Goal: Information Seeking & Learning: Learn about a topic

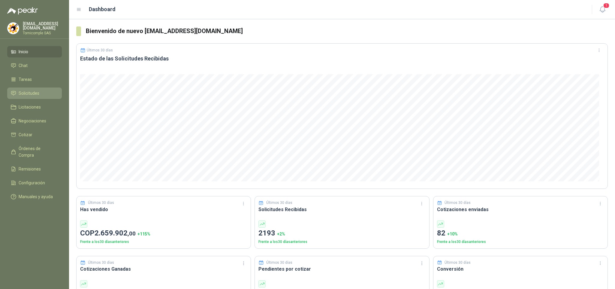
click at [31, 93] on span "Solicitudes" at bounding box center [29, 93] width 21 height 7
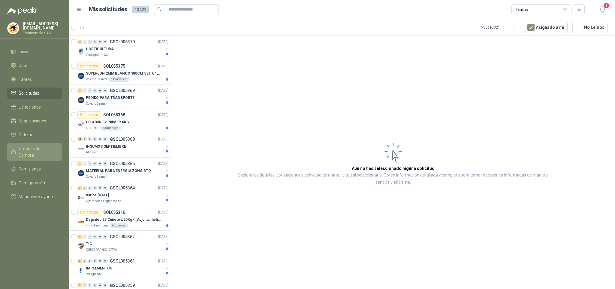
click at [43, 145] on span "Órdenes de Compra" at bounding box center [38, 151] width 38 height 13
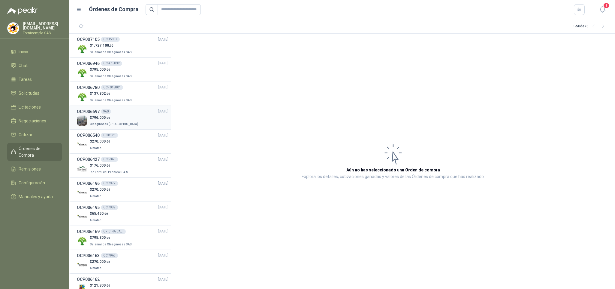
click at [148, 124] on div "$ 796.000 ,00 Oleaginosas [GEOGRAPHIC_DATA]" at bounding box center [123, 121] width 92 height 12
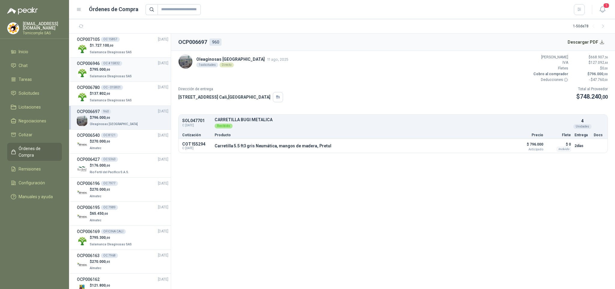
click at [119, 69] on p "$ 795.000 ,00" at bounding box center [111, 70] width 43 height 6
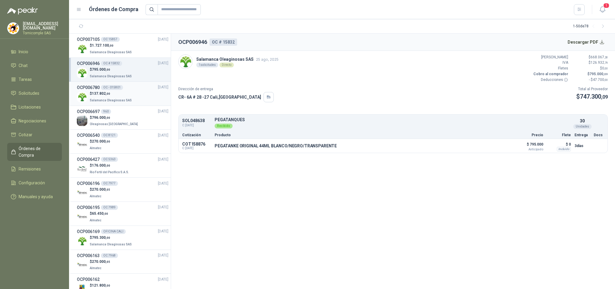
click at [134, 93] on div "$ 137.802 ,00 Salamanca Oleaginosas SAS" at bounding box center [123, 97] width 92 height 12
click at [105, 72] on p "Salamanca Oleaginosas SAS" at bounding box center [111, 75] width 43 height 7
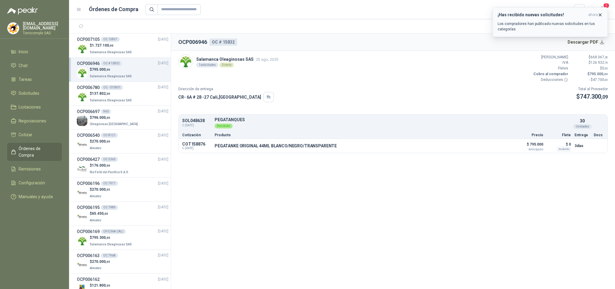
click at [550, 11] on button "¡Has recibido nuevas solicitudes! ahora Los compradores han publicado nuevas so…" at bounding box center [550, 22] width 115 height 30
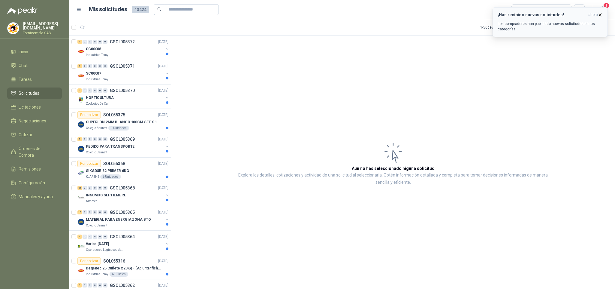
click at [603, 14] on icon "button" at bounding box center [600, 14] width 5 height 5
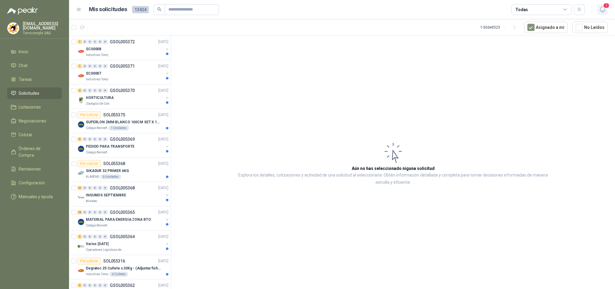
click at [603, 11] on icon "button" at bounding box center [602, 10] width 5 height 6
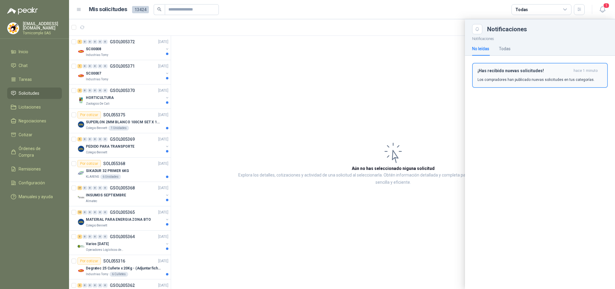
click at [540, 71] on h3 "¡Has recibido nuevas solicitudes!" at bounding box center [525, 70] width 94 height 5
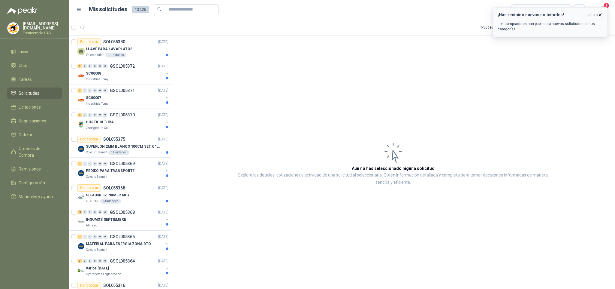
click at [597, 15] on span "ahora" at bounding box center [594, 14] width 10 height 5
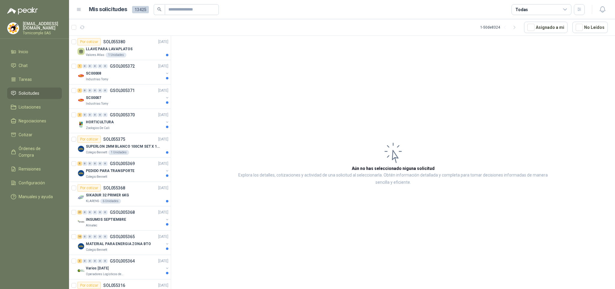
click at [602, 9] on icon "button" at bounding box center [603, 10] width 8 height 8
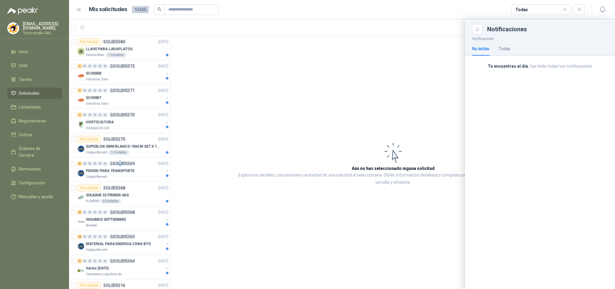
click at [201, 200] on div at bounding box center [342, 153] width 546 height 269
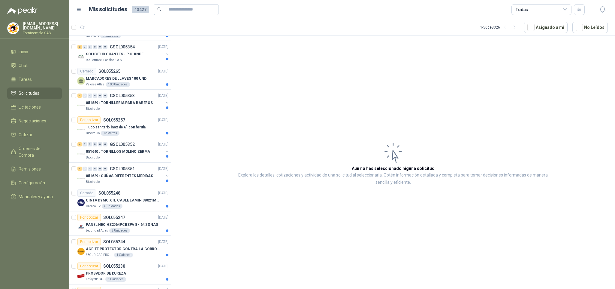
scroll to position [631, 0]
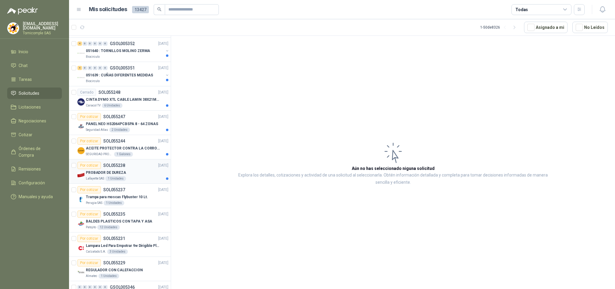
click at [145, 176] on div "PROBADOR DE DUREZA" at bounding box center [127, 172] width 83 height 7
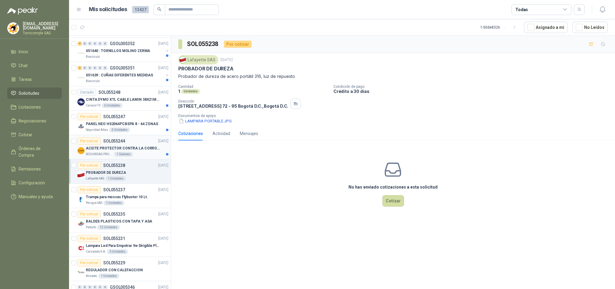
click at [138, 152] on div "ACEITE PROTECTOR CONTRA LA CORROSION - PARA LIMPIEZA DE ARMAMENTO" at bounding box center [127, 147] width 83 height 7
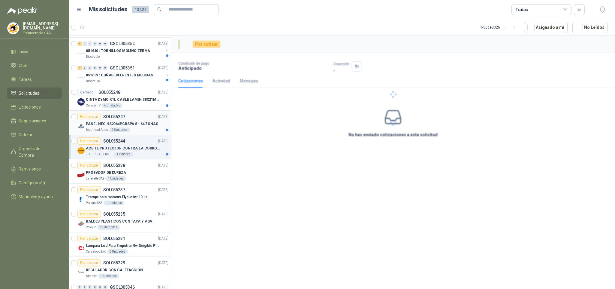
click at [140, 127] on p "PANEL NEO HS2064PCBSPA 8 - 64 ZONAS" at bounding box center [122, 124] width 72 height 6
click at [141, 96] on div "Cerrado SOL055248 [DATE]" at bounding box center [122, 92] width 91 height 7
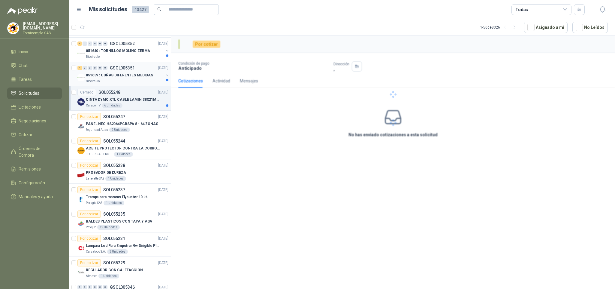
click at [143, 78] on p "051639 : CUÑAS DIFERENTES MEDIDAS" at bounding box center [119, 75] width 67 height 6
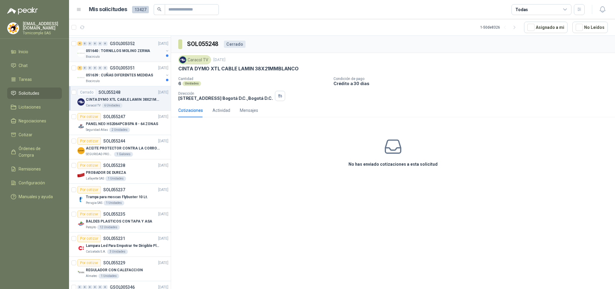
click at [147, 59] on div "Biocirculo" at bounding box center [125, 56] width 78 height 5
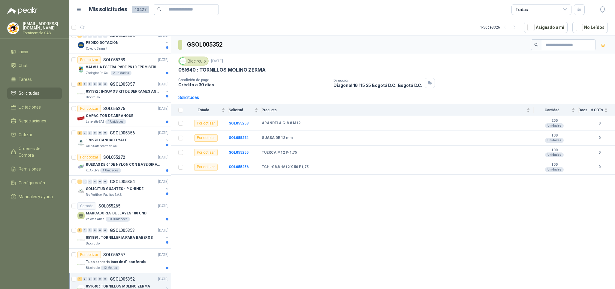
scroll to position [386, 0]
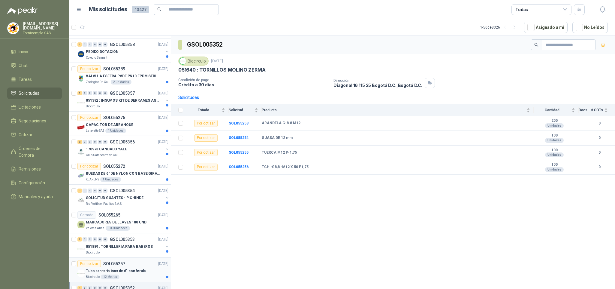
click at [108, 274] on p "Tubo sanitario inox de 6" con ferula" at bounding box center [116, 271] width 60 height 6
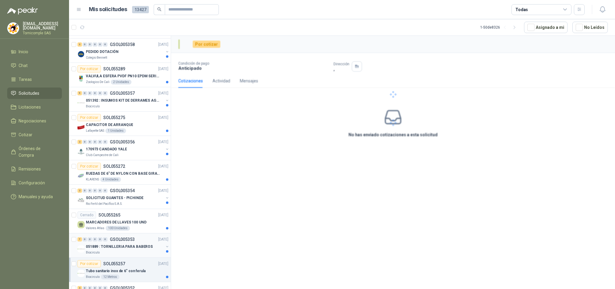
click at [109, 254] on div "Biocirculo" at bounding box center [125, 252] width 78 height 5
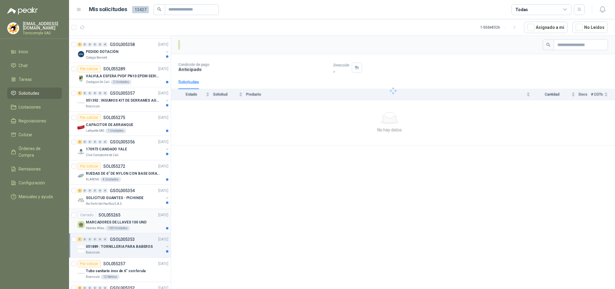
click at [115, 230] on div "100 Unidades" at bounding box center [118, 228] width 24 height 5
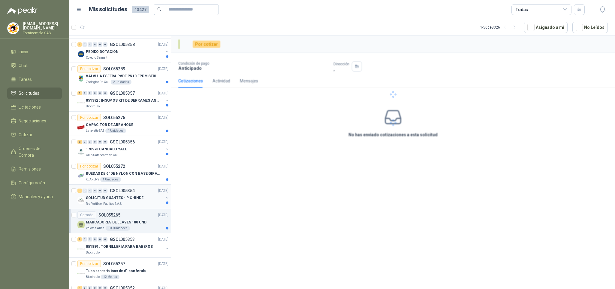
click at [117, 201] on div "SOLICITUD GUANTES - PICHINDE" at bounding box center [125, 197] width 78 height 7
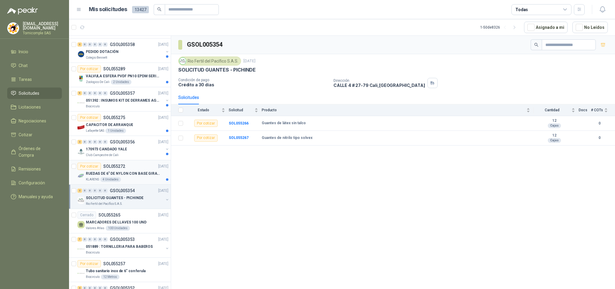
click at [122, 177] on div "RUEDAS DE 6" DE NYLON CON BASE GIRATORIA EN ACERO INOXIDABLE" at bounding box center [127, 173] width 83 height 7
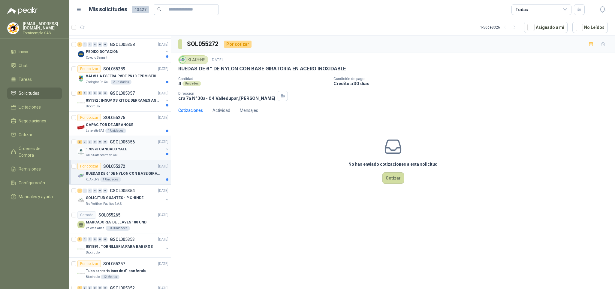
click at [124, 155] on div "Club Campestre de Cali" at bounding box center [125, 155] width 78 height 5
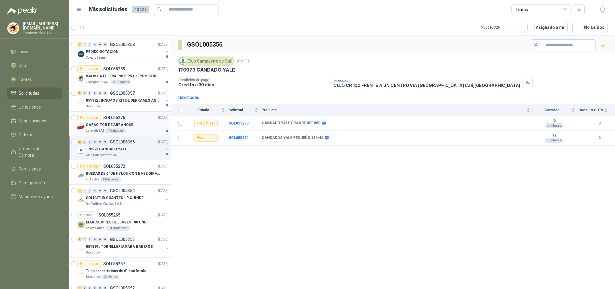
click at [124, 133] on div "1 Unidades" at bounding box center [115, 130] width 21 height 5
click at [124, 107] on div "Biocirculo" at bounding box center [125, 106] width 78 height 5
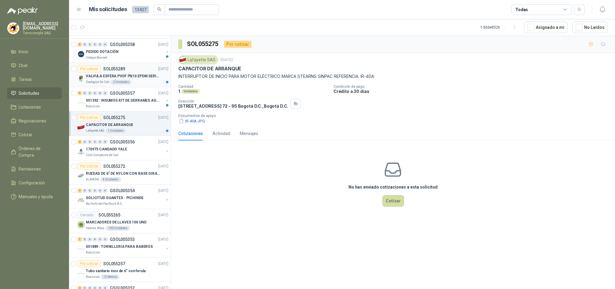
click at [129, 79] on p "VALVULA ESFERA PVDF PN10 EPDM SERIE EX D 25MM CEPEX64926TREME" at bounding box center [123, 76] width 75 height 6
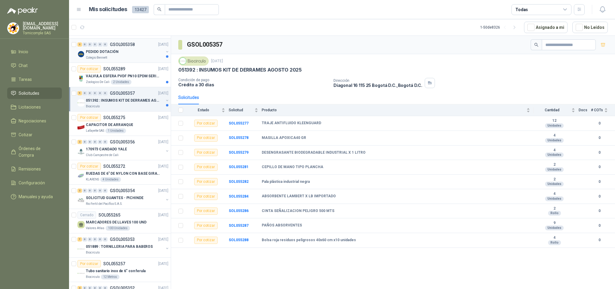
click at [127, 58] on div "Colegio Bennett" at bounding box center [125, 57] width 78 height 5
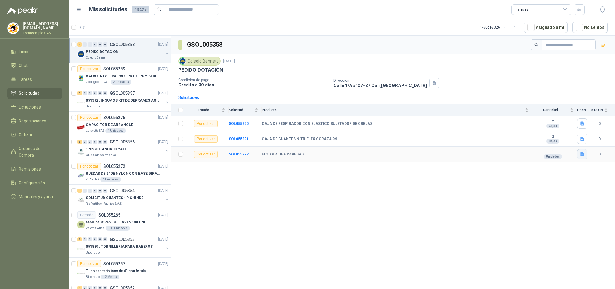
click at [582, 154] on icon "button" at bounding box center [582, 154] width 5 height 5
click at [557, 135] on button "WhatsApp Image [DATE] 8.31.35 AM (1).jpeg" at bounding box center [540, 137] width 85 height 6
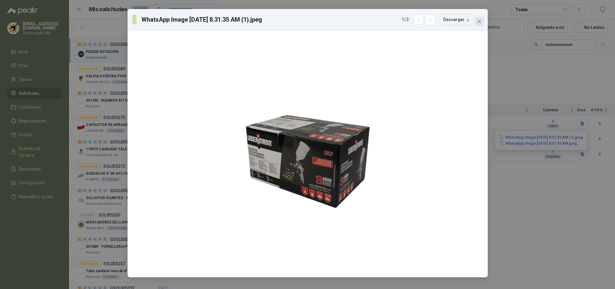
click at [480, 20] on icon "close" at bounding box center [479, 21] width 5 height 5
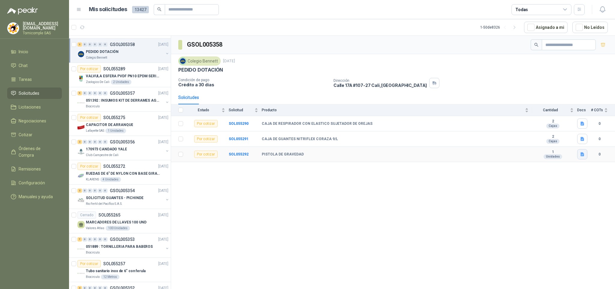
click at [583, 156] on icon "button" at bounding box center [583, 154] width 4 height 4
click at [560, 145] on button "WhatsApp Image [DATE] 8.31.35 AM.jpeg" at bounding box center [537, 143] width 79 height 6
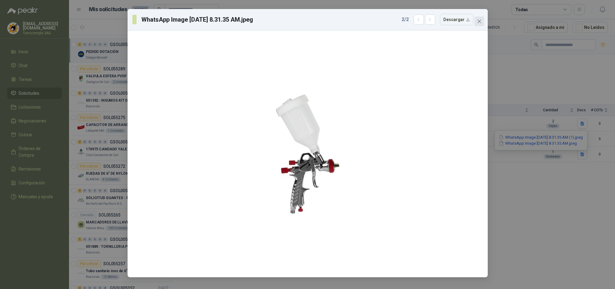
click at [483, 18] on button "Close" at bounding box center [480, 22] width 10 height 10
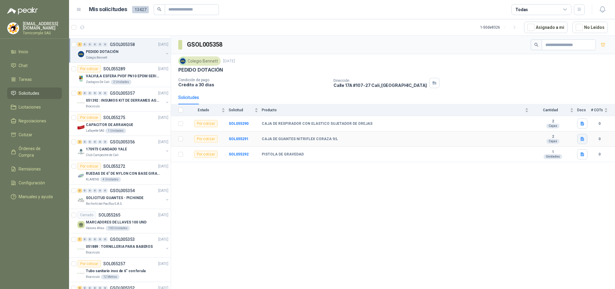
click at [584, 141] on icon "button" at bounding box center [582, 138] width 5 height 5
click at [570, 128] on button "Captura de pantalla [DATE] 083036.png" at bounding box center [546, 127] width 76 height 6
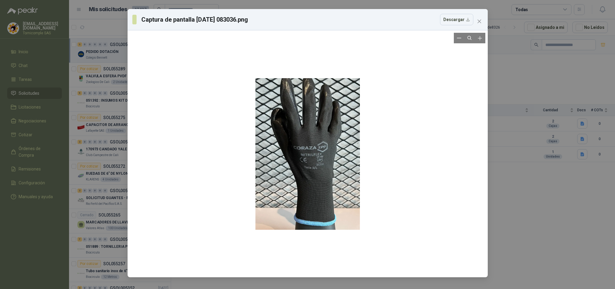
click at [474, 32] on div at bounding box center [308, 153] width 360 height 247
click at [479, 27] on div "Captura de pantalla [DATE] 083036.png Descargar" at bounding box center [308, 19] width 360 height 21
click at [479, 20] on icon "close" at bounding box center [479, 21] width 5 height 5
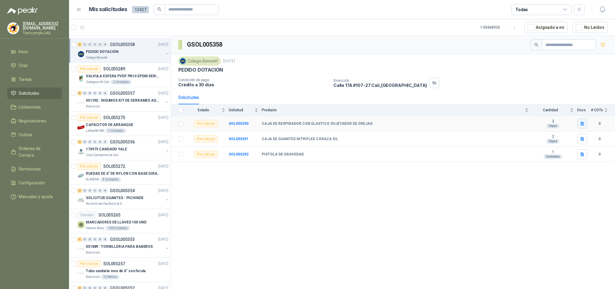
click at [580, 125] on icon "button" at bounding box center [582, 123] width 5 height 5
click at [561, 111] on button "WhatsApp Image [DATE] 8.33.27 AM.jpeg" at bounding box center [543, 111] width 79 height 6
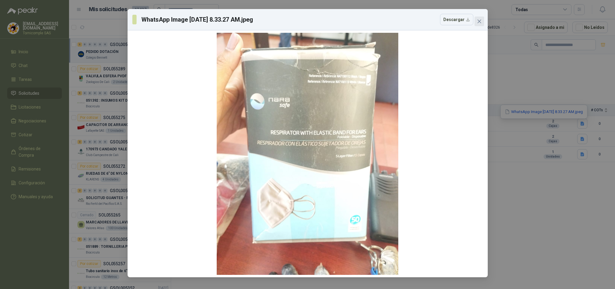
click at [478, 18] on button "Close" at bounding box center [480, 22] width 10 height 10
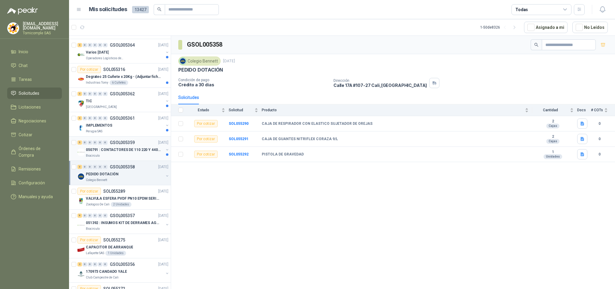
scroll to position [251, 0]
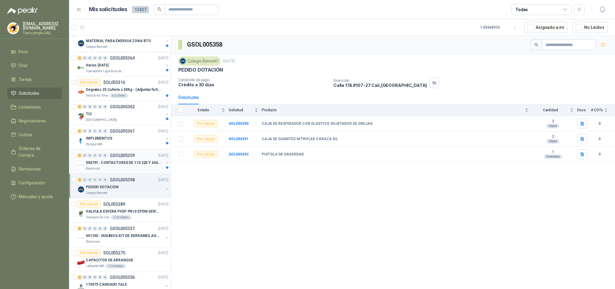
click at [133, 165] on p "050791 : CONTACTORES DE 110 220 Y 440 V" at bounding box center [123, 163] width 75 height 6
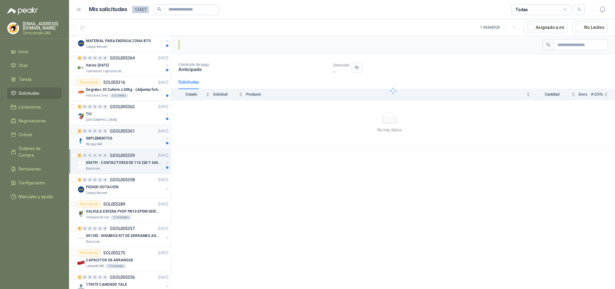
click at [131, 142] on div "IMPLEMENTOS" at bounding box center [125, 138] width 78 height 7
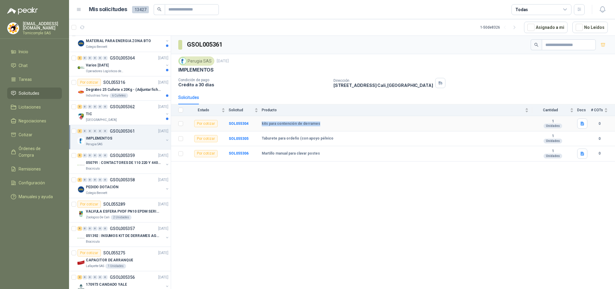
drag, startPoint x: 260, startPoint y: 126, endPoint x: 322, endPoint y: 123, distance: 61.7
click at [322, 123] on tr "Por cotizar SOL055304 kits para contención de derrames 1 Unidades 0" at bounding box center [393, 123] width 444 height 15
drag, startPoint x: 260, startPoint y: 142, endPoint x: 335, endPoint y: 141, distance: 75.4
click at [335, 141] on tr "Por cotizar SOL055305 Taburete para ordeño (con apoyo pélvico 1 Unidades 0" at bounding box center [393, 138] width 444 height 15
drag, startPoint x: 266, startPoint y: 158, endPoint x: 329, endPoint y: 158, distance: 63.4
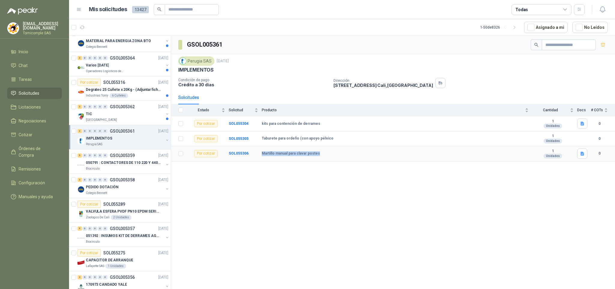
click at [329, 158] on tr "Por cotizar SOL055306 Martillo manual para clavar postes 1 Unidades 0" at bounding box center [393, 153] width 444 height 15
click at [580, 156] on icon "button" at bounding box center [582, 153] width 5 height 5
click at [566, 143] on button "martillo manual.png" at bounding box center [563, 143] width 42 height 6
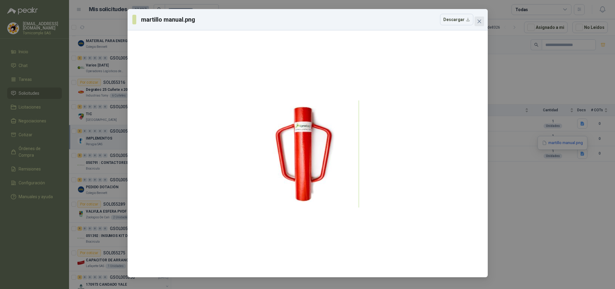
click at [483, 24] on button "Close" at bounding box center [480, 22] width 10 height 10
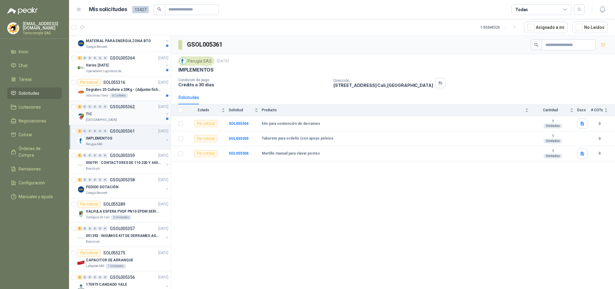
click at [139, 121] on div "[GEOGRAPHIC_DATA]" at bounding box center [125, 119] width 78 height 5
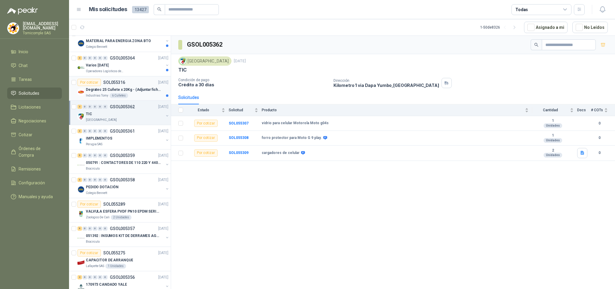
click at [122, 92] on p "Degratec 25 Cuñete x 20Kg - (Adjuntar ficha técnica)" at bounding box center [123, 90] width 75 height 6
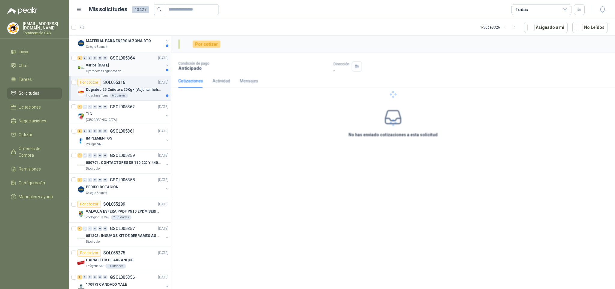
click at [126, 68] on div "Varios [DATE]" at bounding box center [125, 65] width 78 height 7
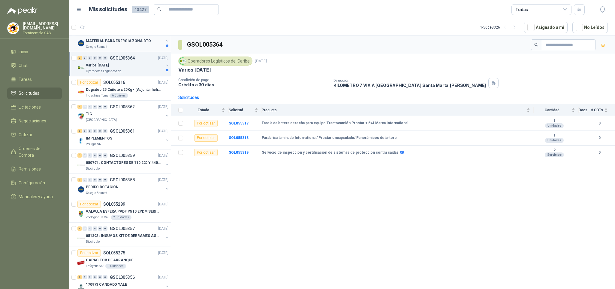
click at [127, 37] on div "10 0 0 0 0 0 GSOL005365 [DATE]" at bounding box center [123, 33] width 92 height 7
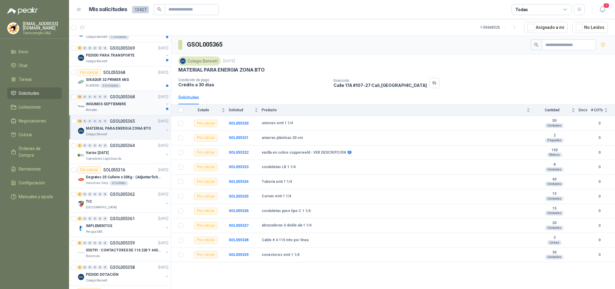
scroll to position [161, 0]
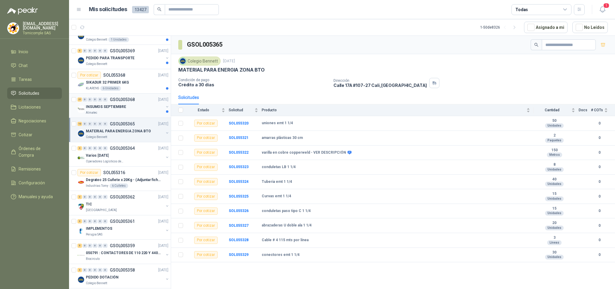
click at [111, 99] on p "GSOL005368" at bounding box center [122, 99] width 25 height 4
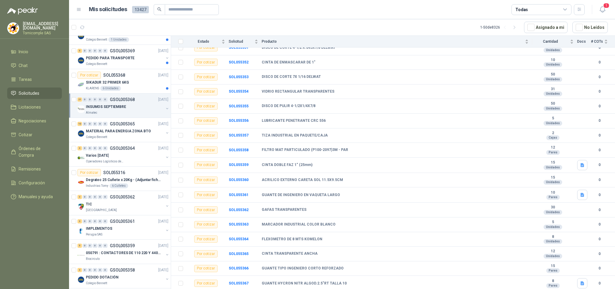
scroll to position [116, 0]
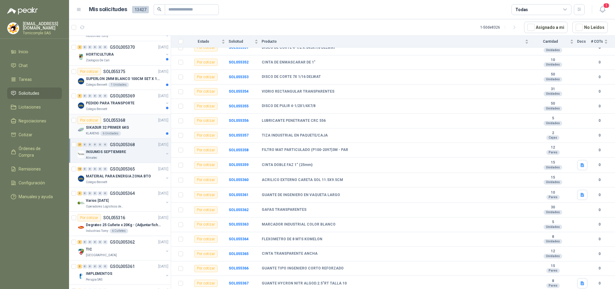
click at [124, 130] on p "SIKADUR 32 PRIMER 6KG" at bounding box center [107, 128] width 43 height 6
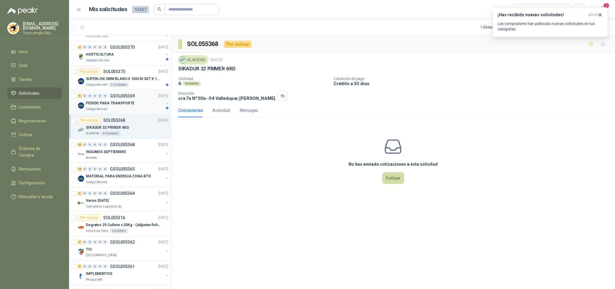
click at [128, 104] on p "PEDIDO PARA TRANSPORTE" at bounding box center [110, 103] width 49 height 6
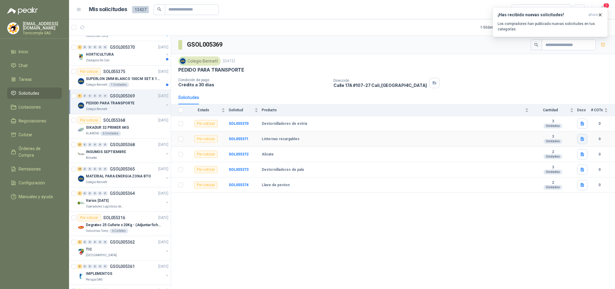
click at [580, 140] on icon "button" at bounding box center [582, 138] width 5 height 5
click at [570, 126] on button "image (4).png" at bounding box center [568, 127] width 32 height 6
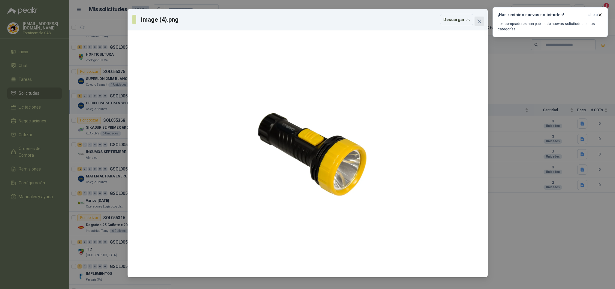
click at [476, 19] on span "Close" at bounding box center [480, 21] width 10 height 5
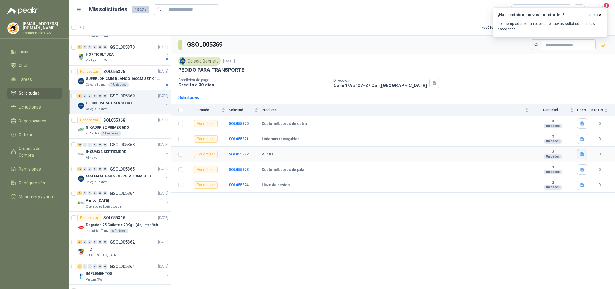
click at [582, 155] on icon "button" at bounding box center [583, 154] width 4 height 4
click at [566, 143] on button "image (3).png" at bounding box center [568, 143] width 32 height 6
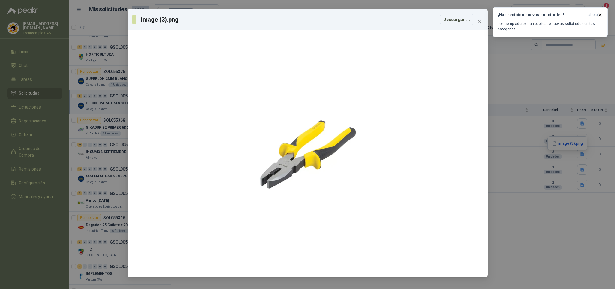
click at [482, 20] on span "Close" at bounding box center [480, 21] width 10 height 5
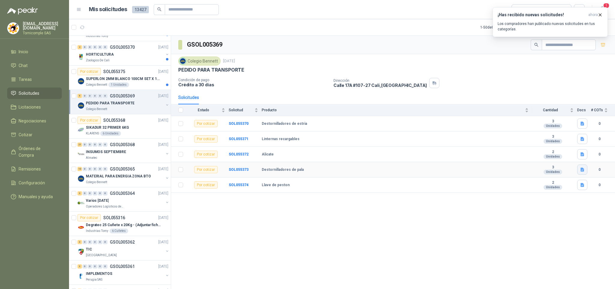
click at [584, 174] on button "button" at bounding box center [582, 169] width 10 height 10
click at [181, 113] on label at bounding box center [180, 110] width 5 height 7
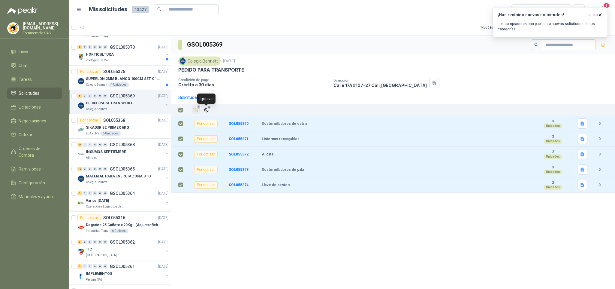
click at [192, 109] on button "5" at bounding box center [196, 110] width 8 height 8
click at [113, 79] on p "SUPERLON 2MM BLANCO 100CM SET X 150 METROS" at bounding box center [123, 79] width 75 height 6
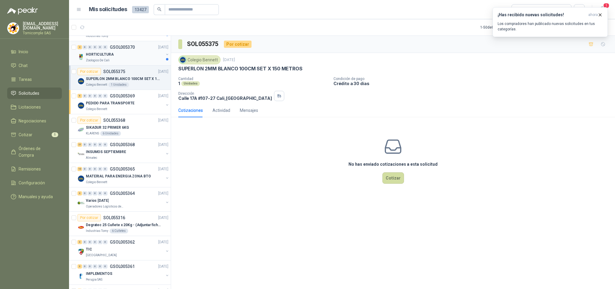
click at [110, 62] on div "Zoologico De Cali" at bounding box center [125, 60] width 78 height 5
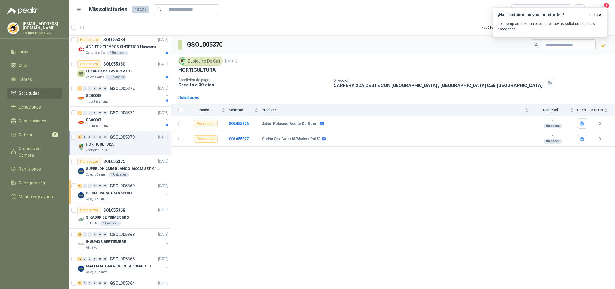
scroll to position [26, 0]
click at [119, 122] on div "SC00007" at bounding box center [125, 120] width 78 height 7
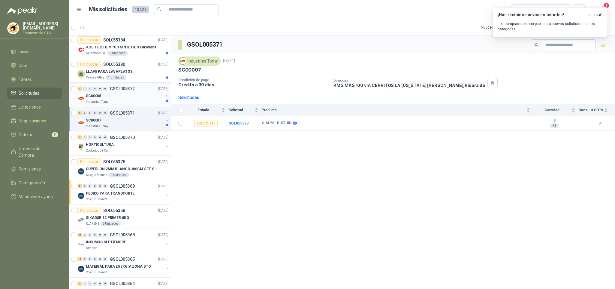
click at [122, 100] on div "Industrias Tomy" at bounding box center [125, 101] width 78 height 5
click at [131, 73] on div "LLAVE PARA LAVAPLATOS" at bounding box center [127, 71] width 83 height 7
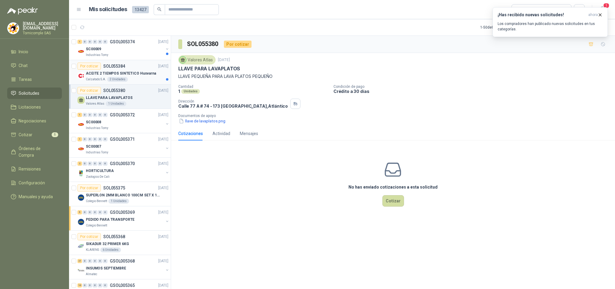
click at [133, 67] on div "Por cotizar SOL055384 [DATE]" at bounding box center [122, 65] width 91 height 7
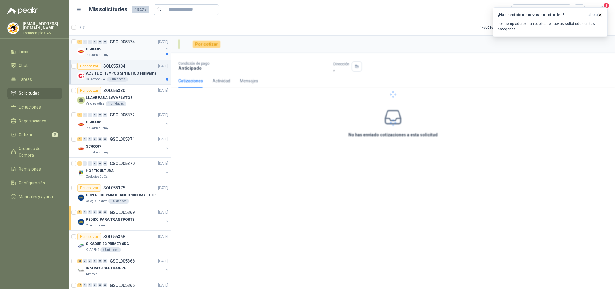
click at [144, 52] on div "SC00009" at bounding box center [125, 48] width 78 height 7
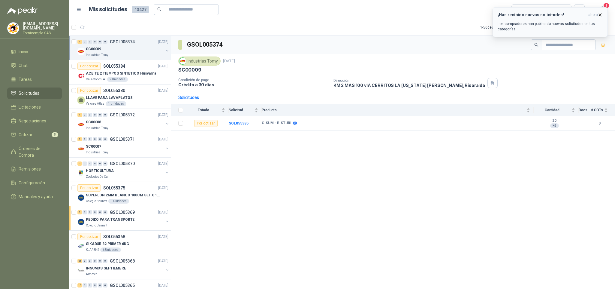
click at [601, 13] on icon "button" at bounding box center [600, 14] width 5 height 5
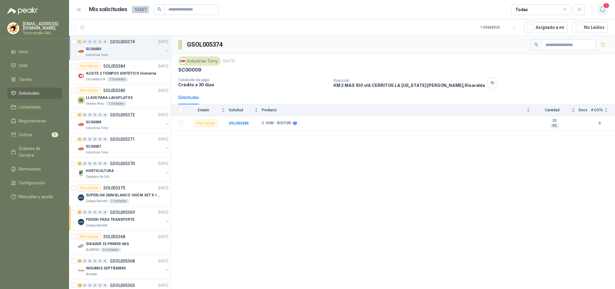
click at [604, 10] on icon "button" at bounding box center [603, 10] width 8 height 8
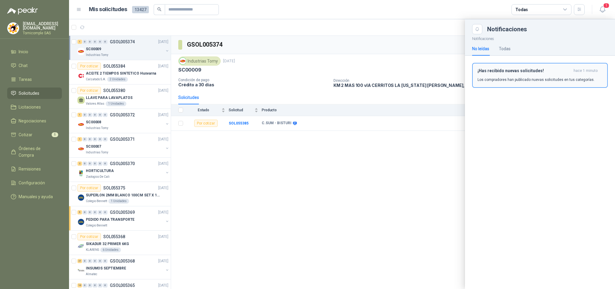
click at [570, 78] on p "Los compradores han publicado nuevas solicitudes en tus categorías." at bounding box center [536, 79] width 117 height 5
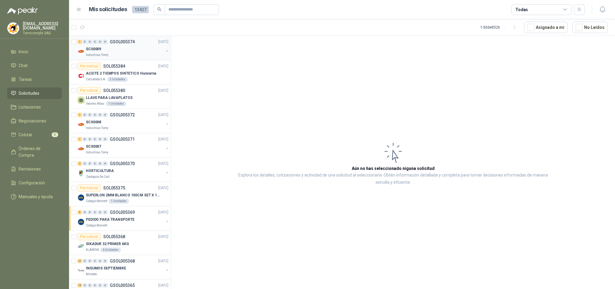
click at [139, 49] on div "SC00009" at bounding box center [125, 48] width 78 height 7
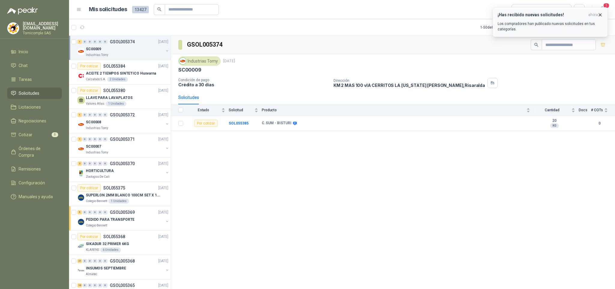
click at [564, 28] on p "Los compradores han publicado nuevas solicitudes en tus categorías." at bounding box center [550, 26] width 105 height 11
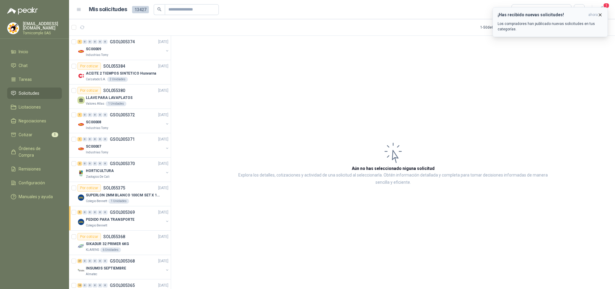
click at [525, 30] on p "Los compradores han publicado nuevas solicitudes en tus categorías." at bounding box center [550, 26] width 105 height 11
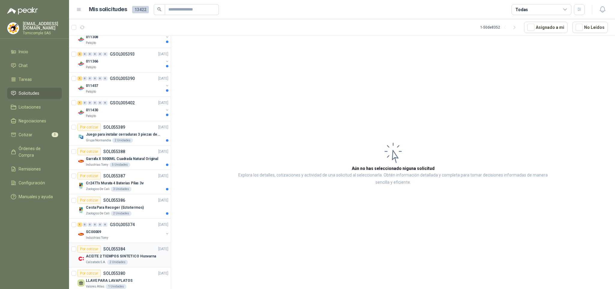
scroll to position [450, 0]
click at [155, 215] on div "Zoologico De Cali 2 Unidades" at bounding box center [127, 212] width 83 height 5
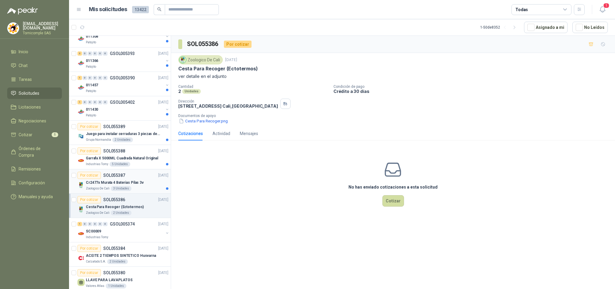
click at [135, 189] on div "Zoologico De Cali 3 Unidades" at bounding box center [127, 188] width 83 height 5
click at [137, 161] on p "Garrafa X 5000ML Cuadrada Natural Original" at bounding box center [122, 158] width 72 height 6
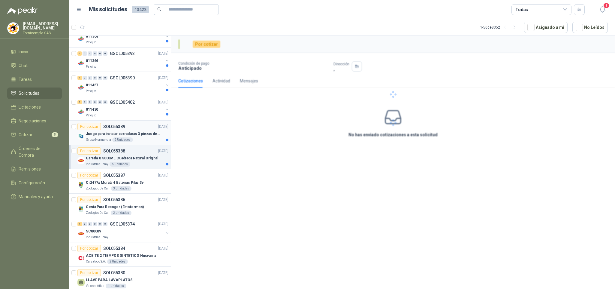
click at [138, 141] on div "Grupo Normandía 2 Unidades" at bounding box center [127, 139] width 83 height 5
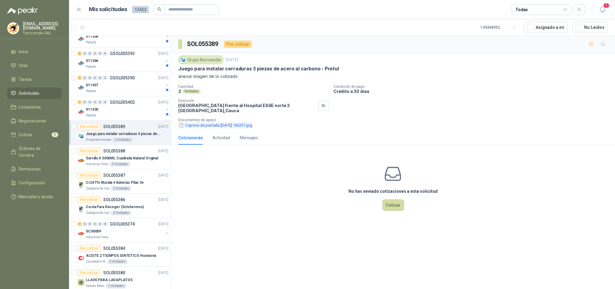
click at [209, 126] on button "Captura de pantalla [DATE] 163237.jpg" at bounding box center [215, 125] width 74 height 6
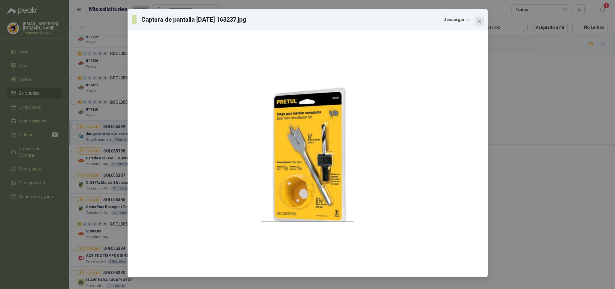
click at [477, 19] on icon "close" at bounding box center [479, 21] width 5 height 5
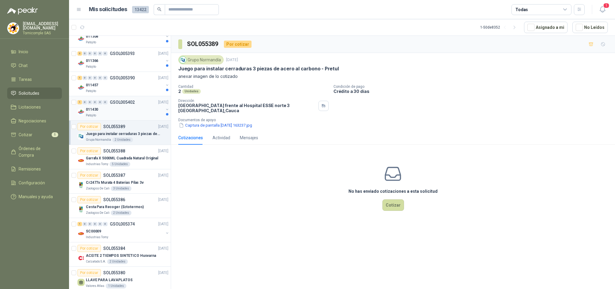
click at [122, 113] on div "011430" at bounding box center [125, 109] width 78 height 7
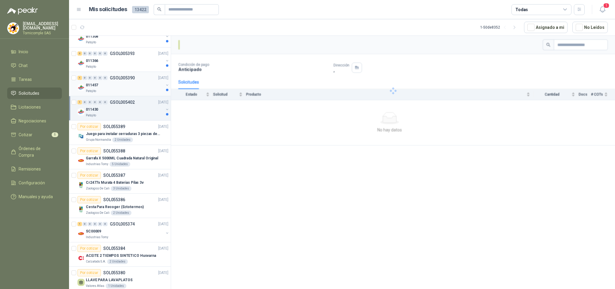
click at [121, 93] on div "Patojito" at bounding box center [125, 91] width 78 height 5
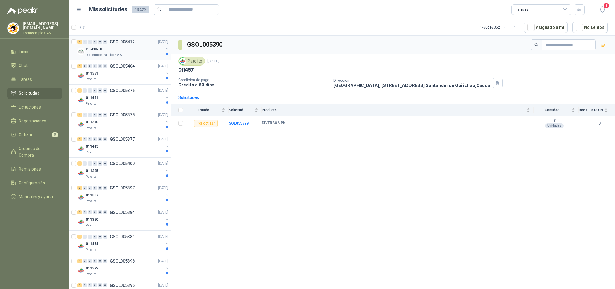
click at [133, 54] on div "Rio Fertil del Pacífico S.A.S." at bounding box center [125, 55] width 78 height 5
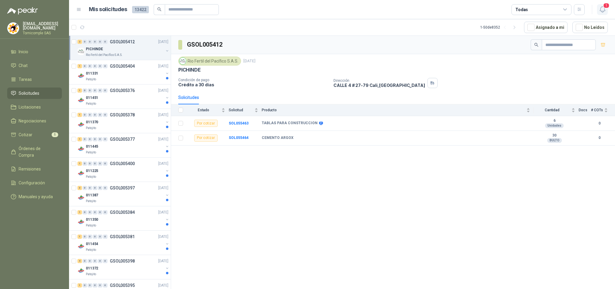
click at [602, 5] on button "1" at bounding box center [602, 9] width 11 height 11
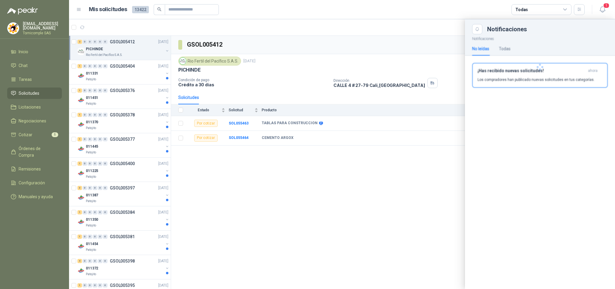
click at [570, 76] on div "¡Has recibido nuevas solicitudes! ahora Los compradores han publicado nuevas so…" at bounding box center [540, 75] width 125 height 14
